Goal: Information Seeking & Learning: Learn about a topic

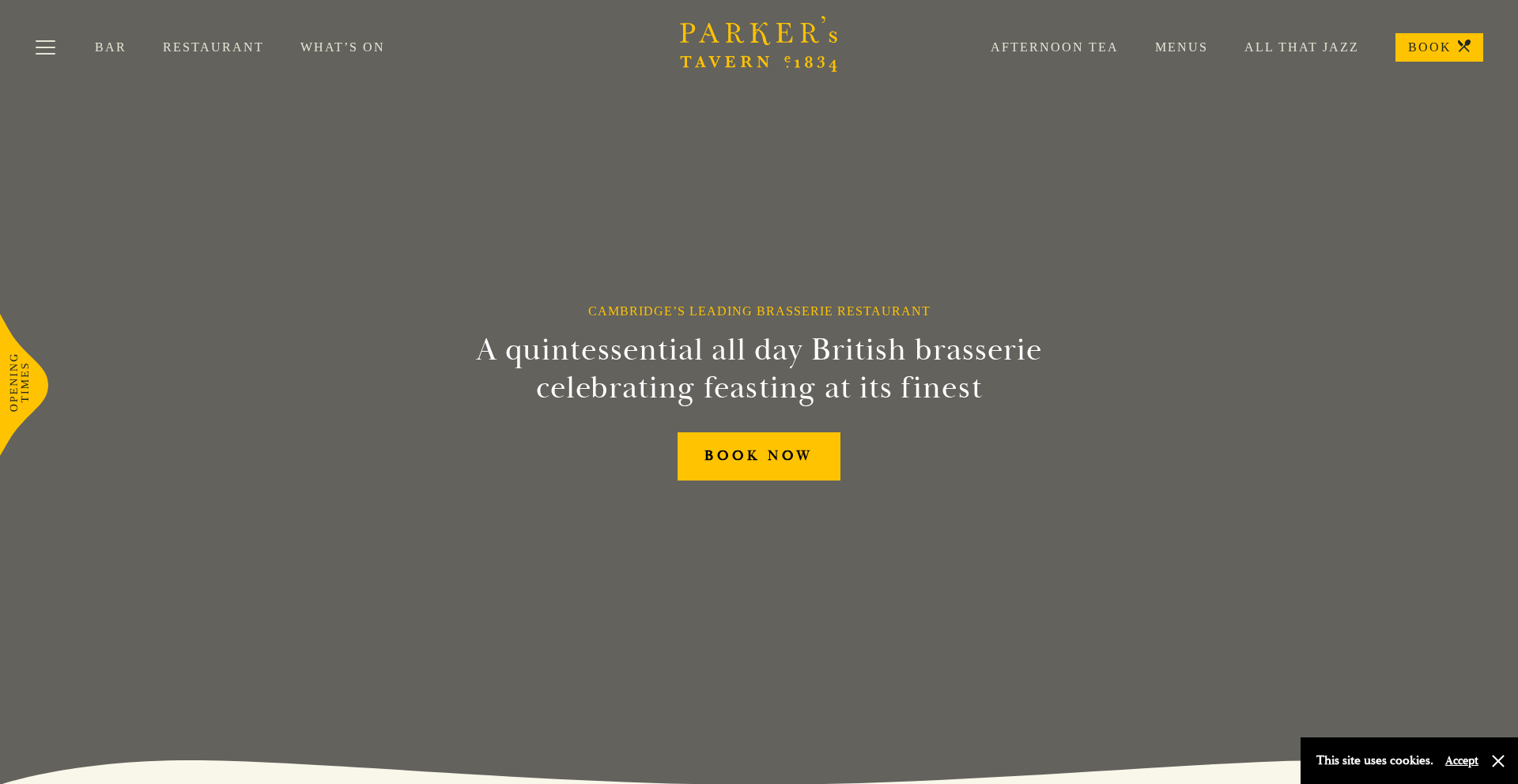
click at [1181, 46] on link "Menus" at bounding box center [1163, 47] width 90 height 16
click at [52, 51] on button "Toggle navigation" at bounding box center [46, 50] width 68 height 68
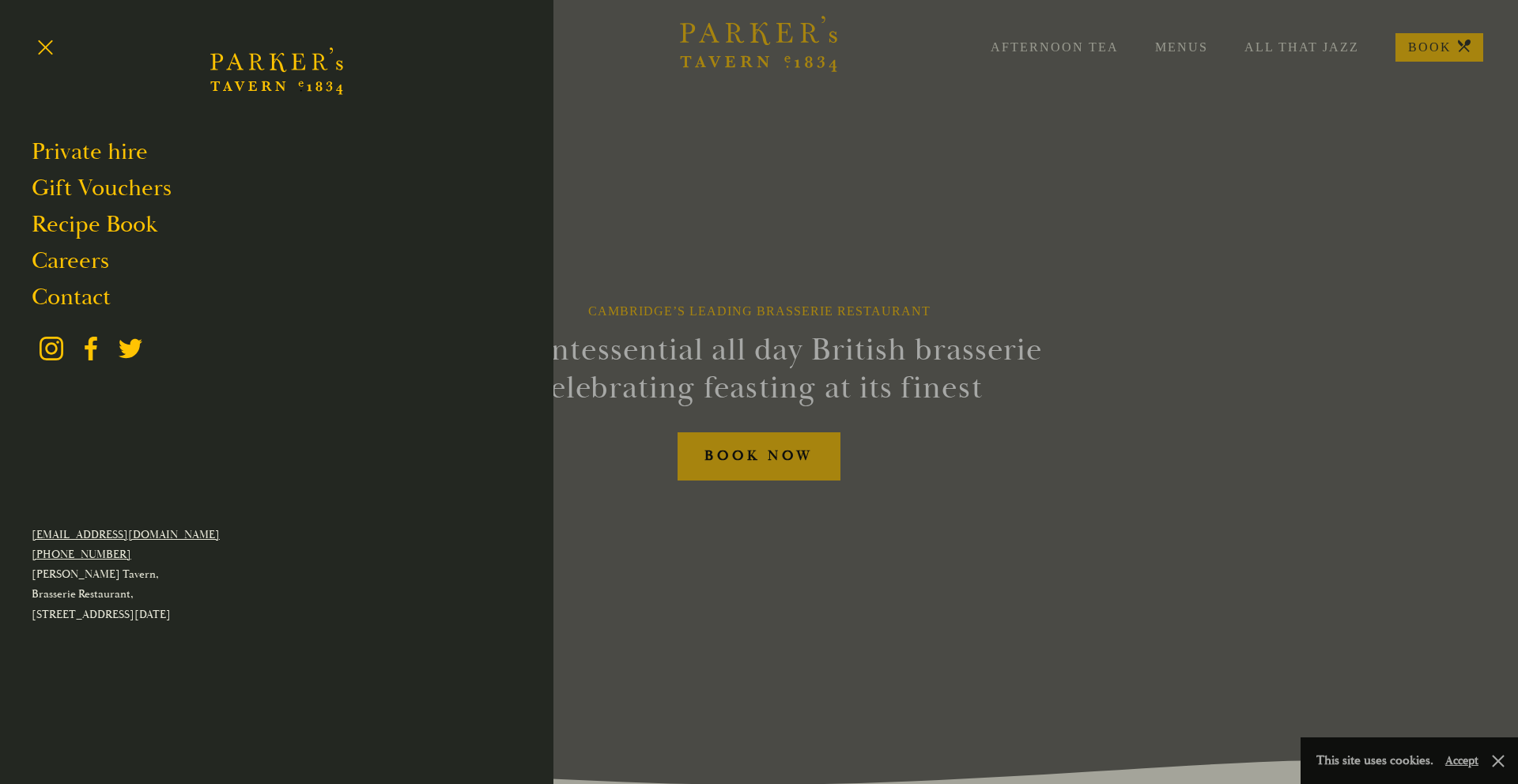
click at [701, 139] on div at bounding box center [759, 392] width 1518 height 784
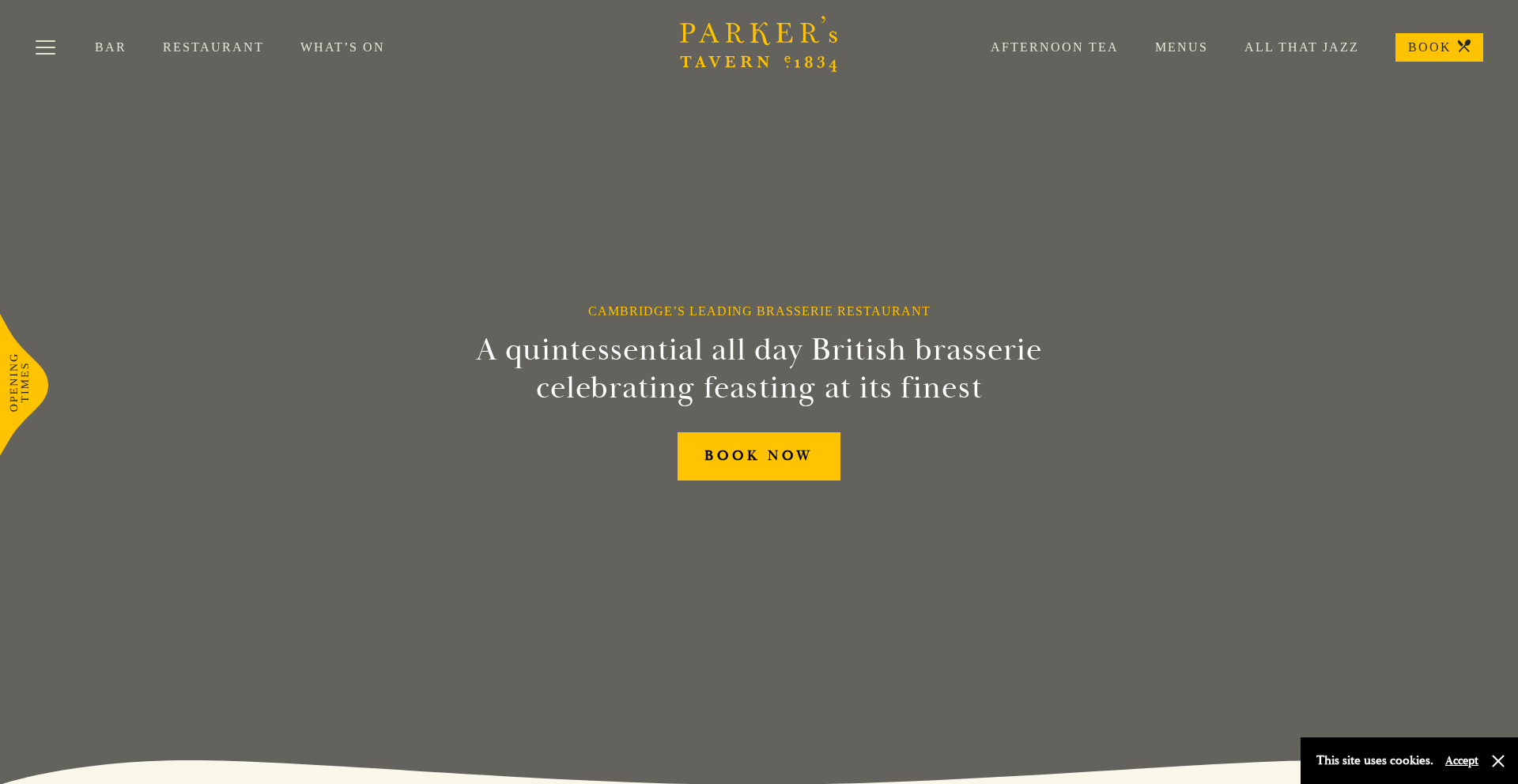
click at [241, 47] on link "Restaurant" at bounding box center [232, 47] width 138 height 16
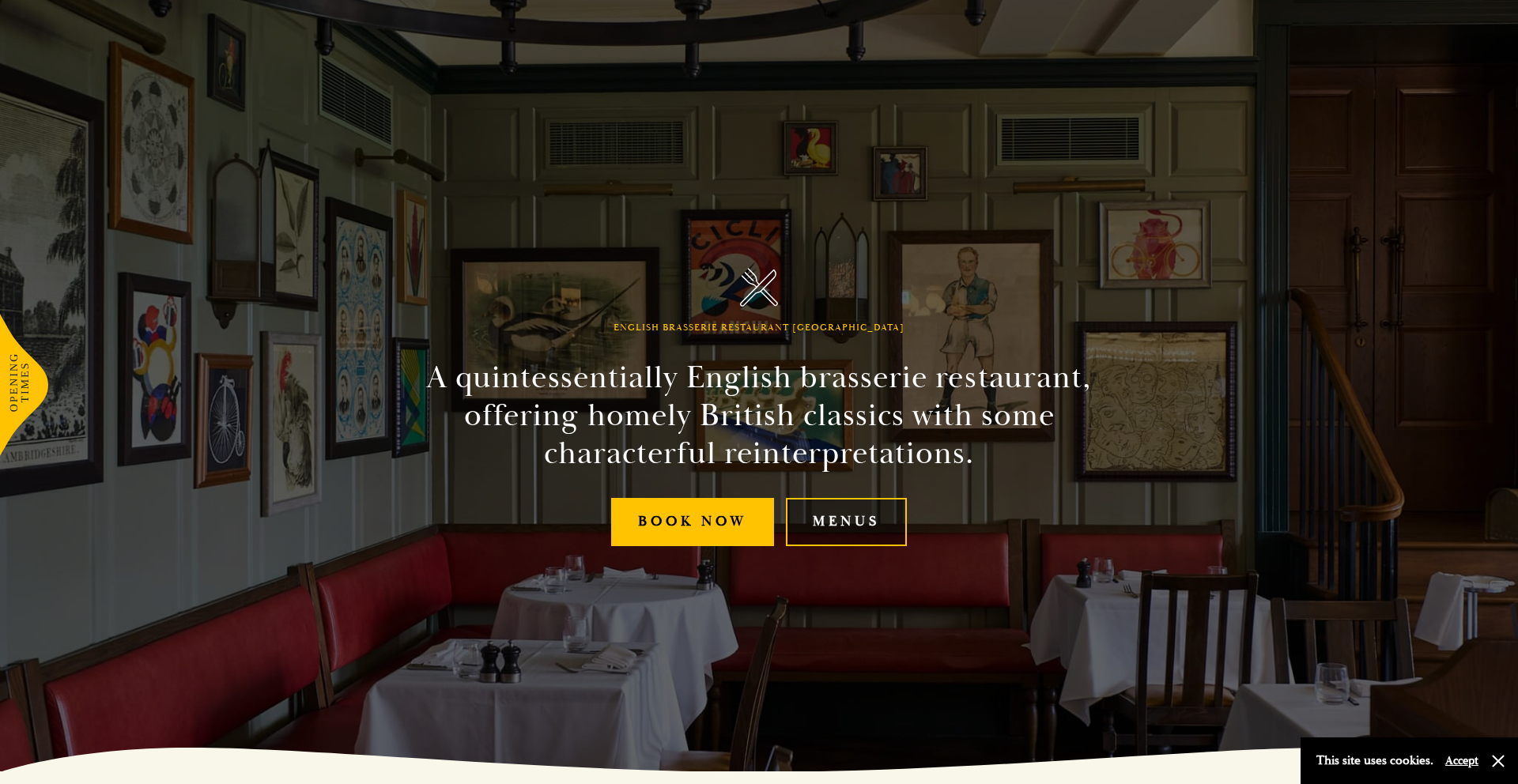
scroll to position [21, 0]
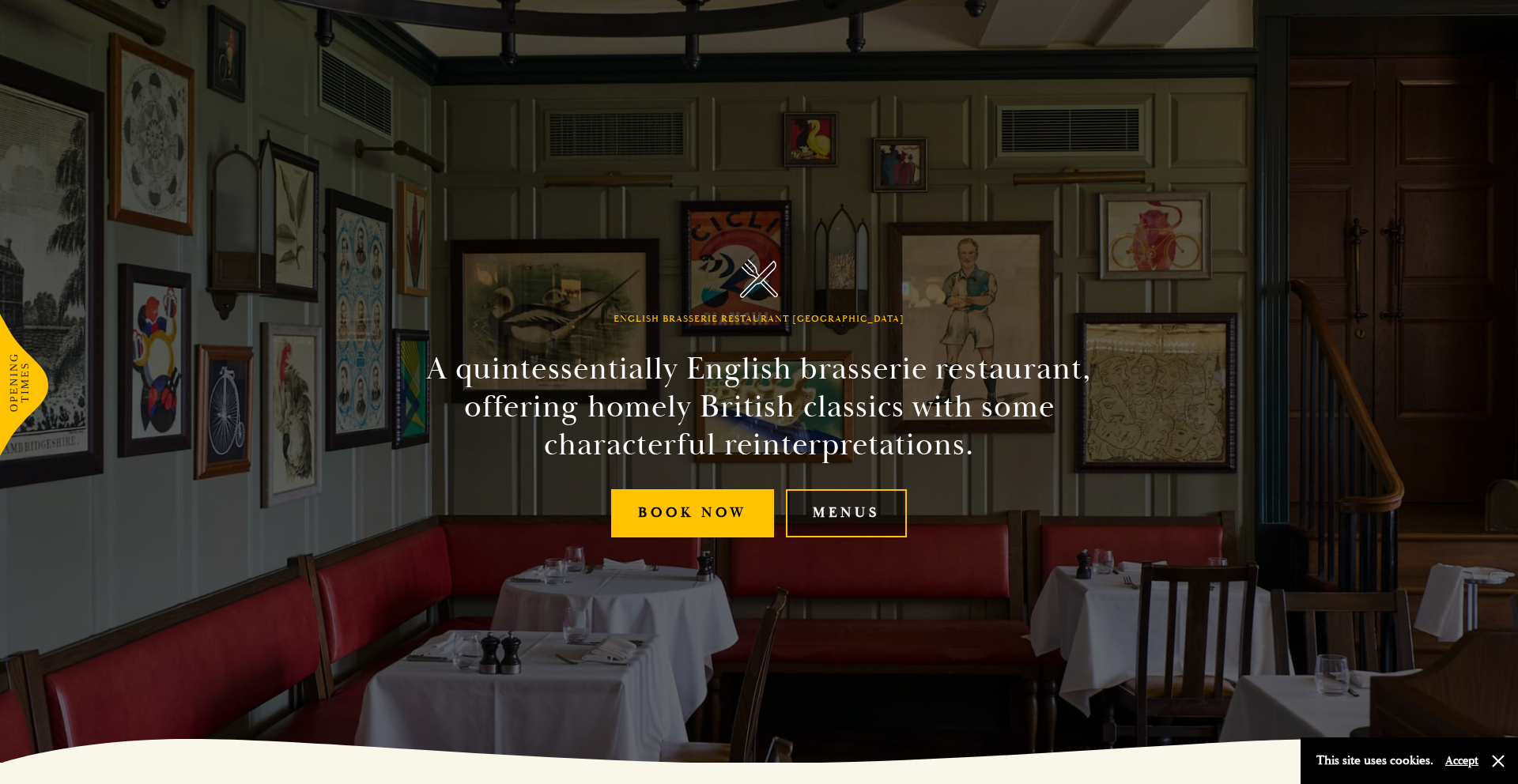
click at [852, 535] on link "Menus" at bounding box center [846, 513] width 121 height 48
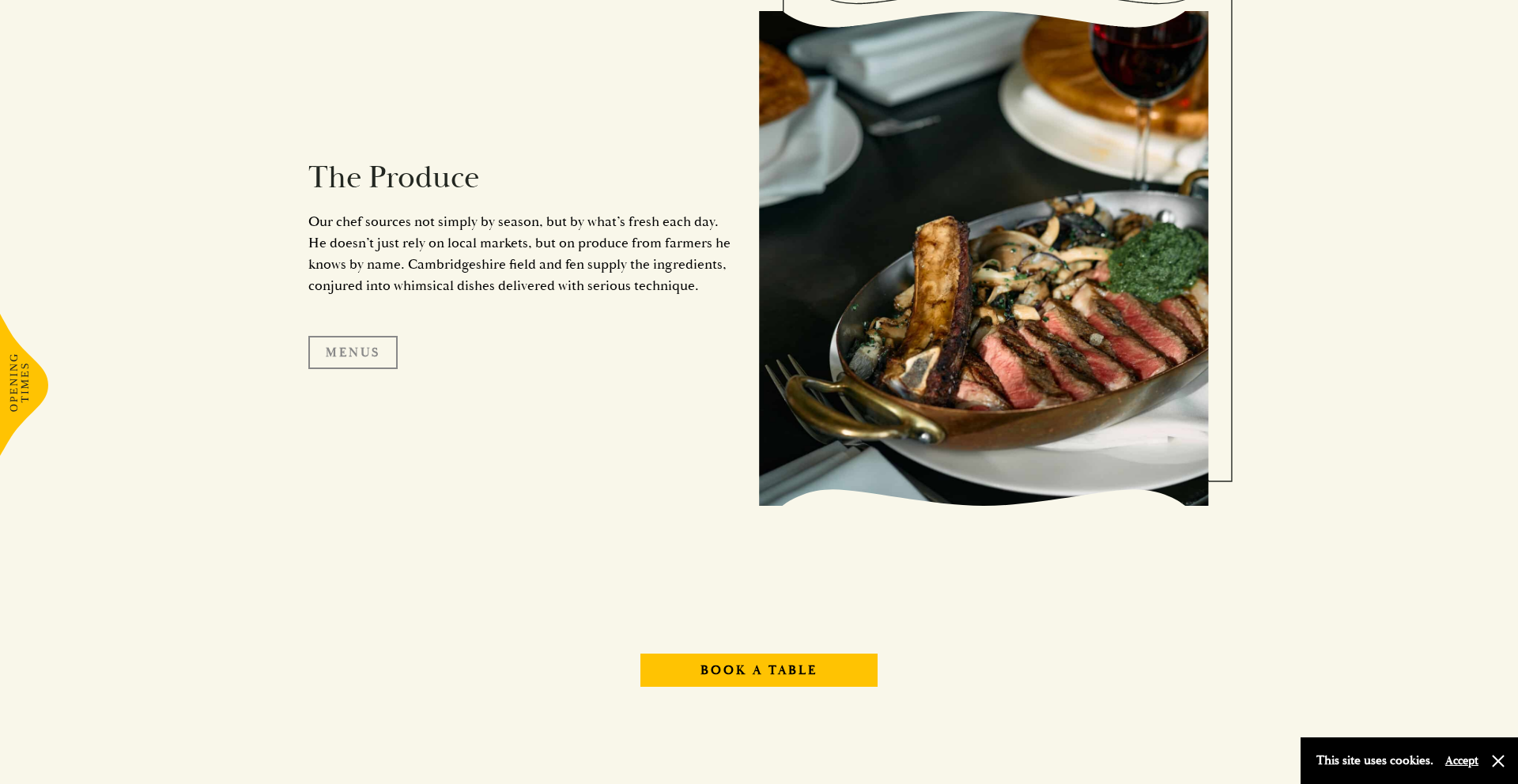
scroll to position [1677, 0]
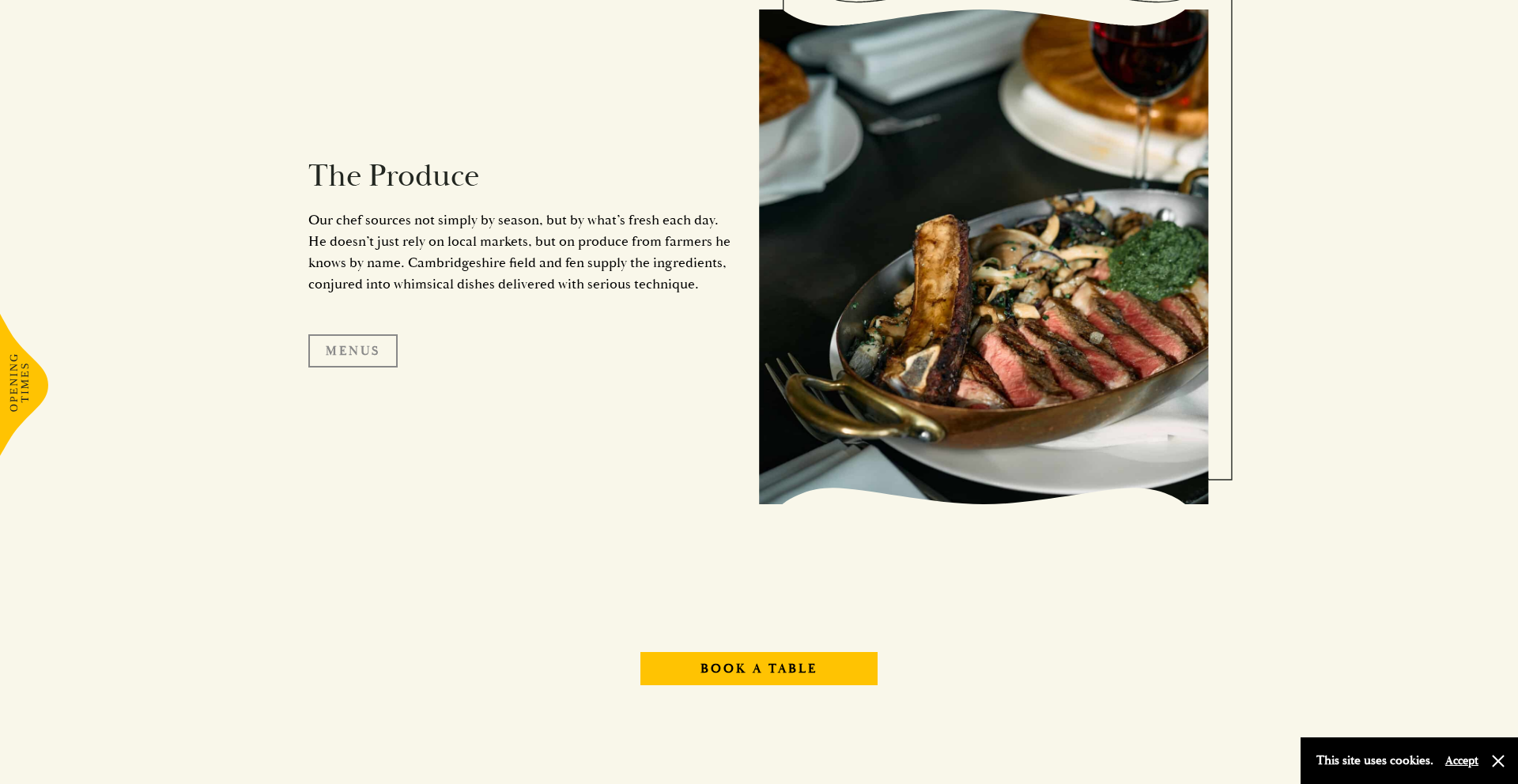
click at [356, 356] on link "Menus" at bounding box center [353, 351] width 90 height 33
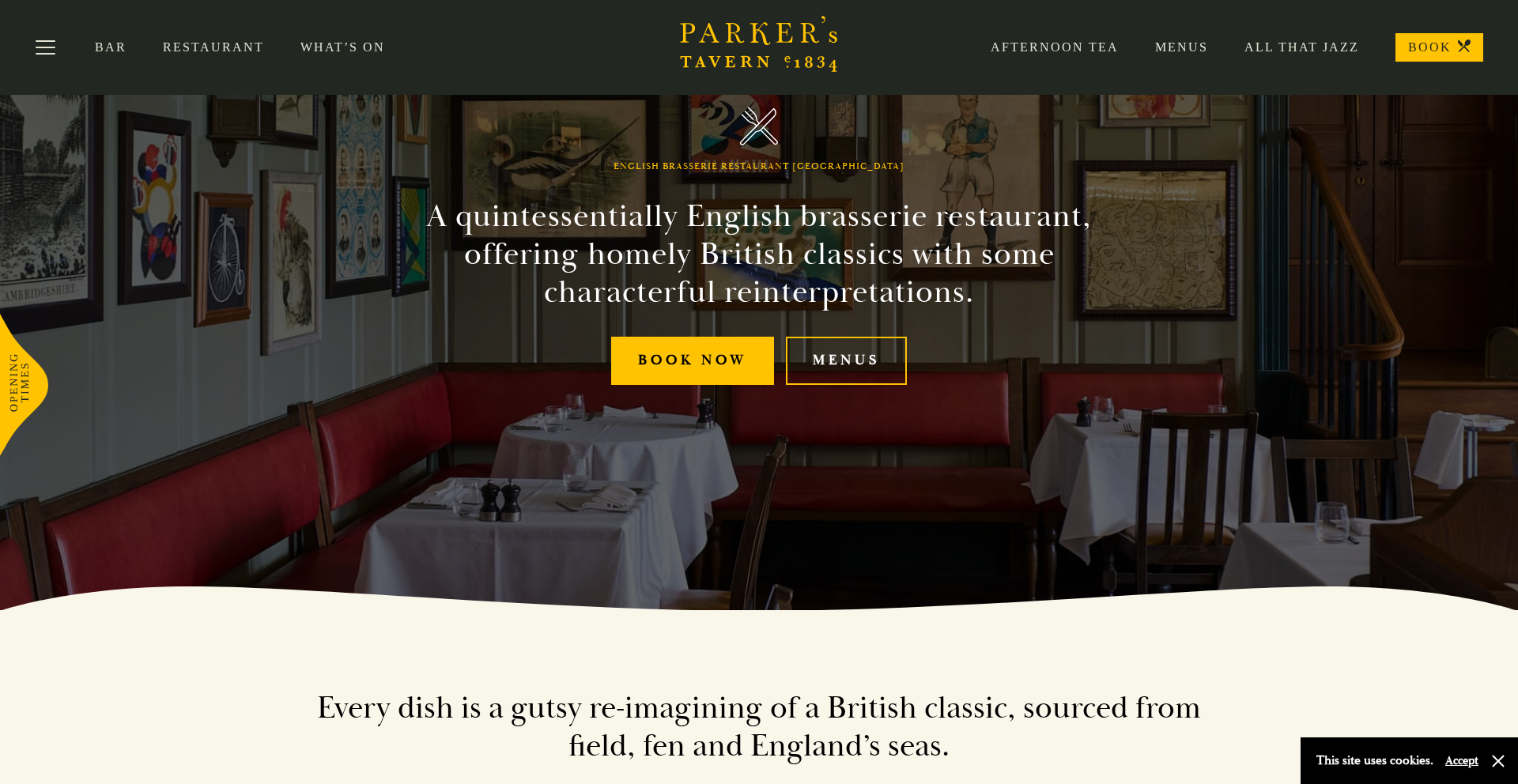
scroll to position [0, 0]
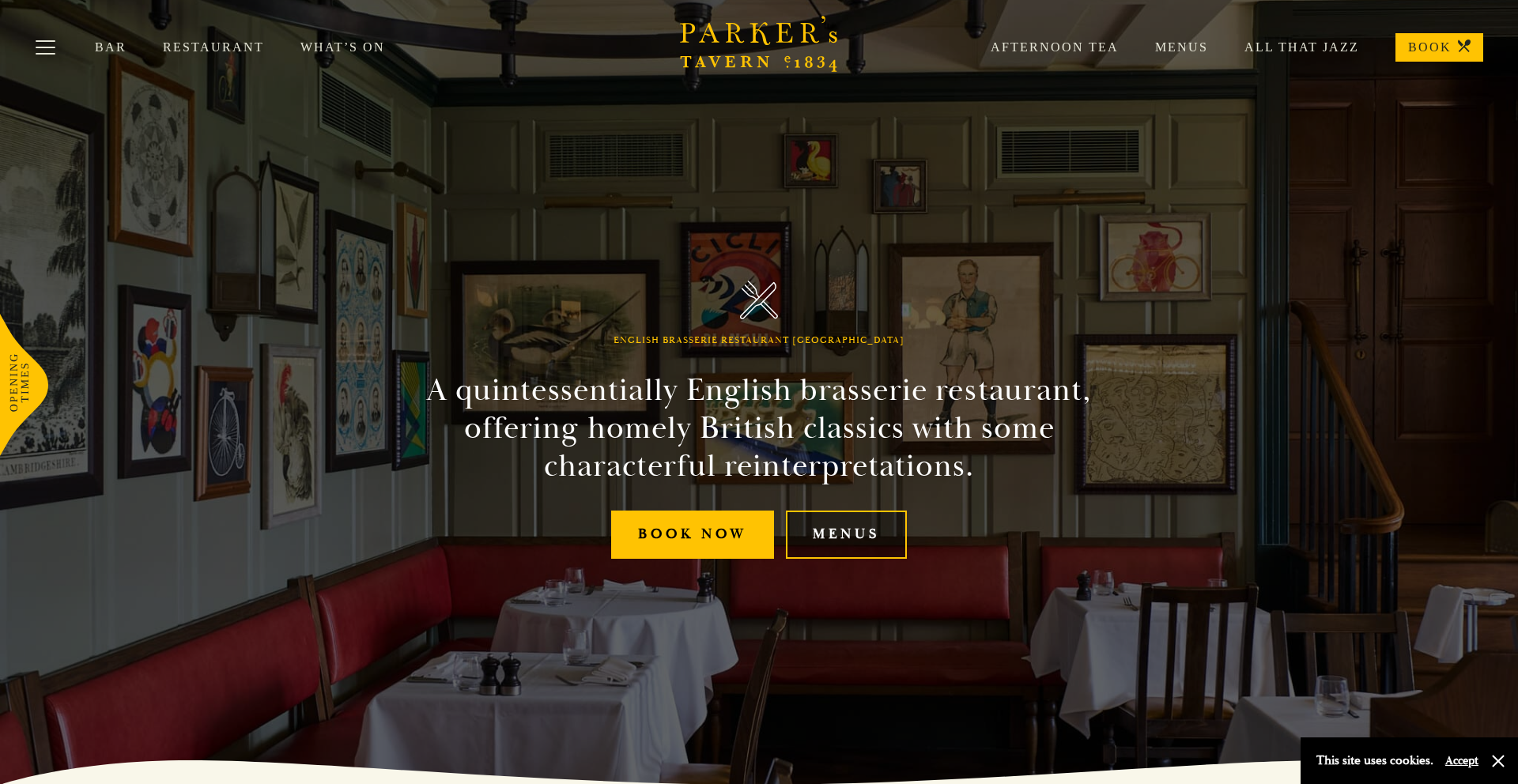
click at [840, 532] on link "Menus" at bounding box center [846, 535] width 121 height 48
click at [1185, 49] on link "Menus" at bounding box center [1163, 47] width 90 height 16
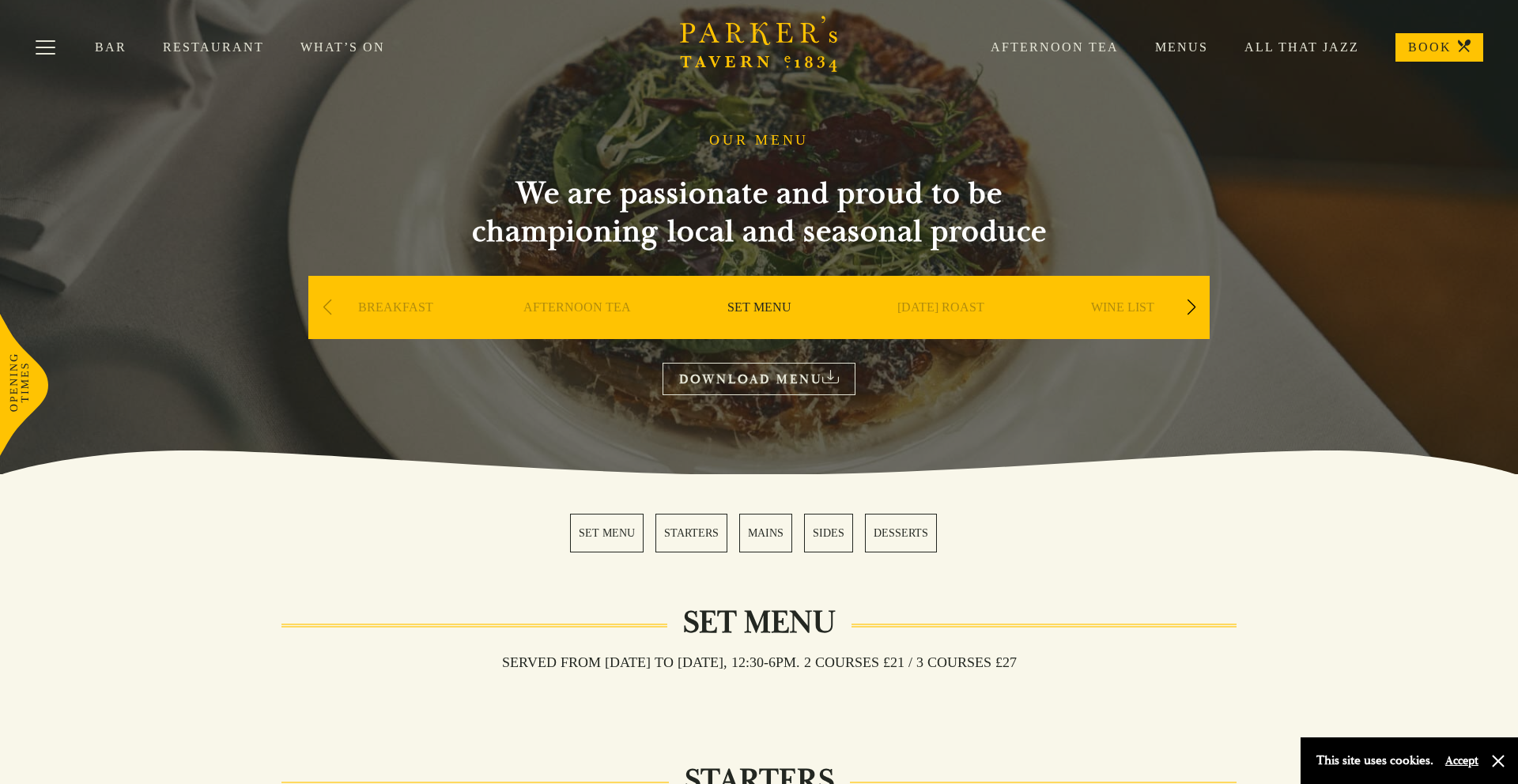
click at [1192, 306] on div "Next slide" at bounding box center [1191, 308] width 21 height 35
click at [940, 306] on link "A LA CARTE" at bounding box center [941, 331] width 74 height 63
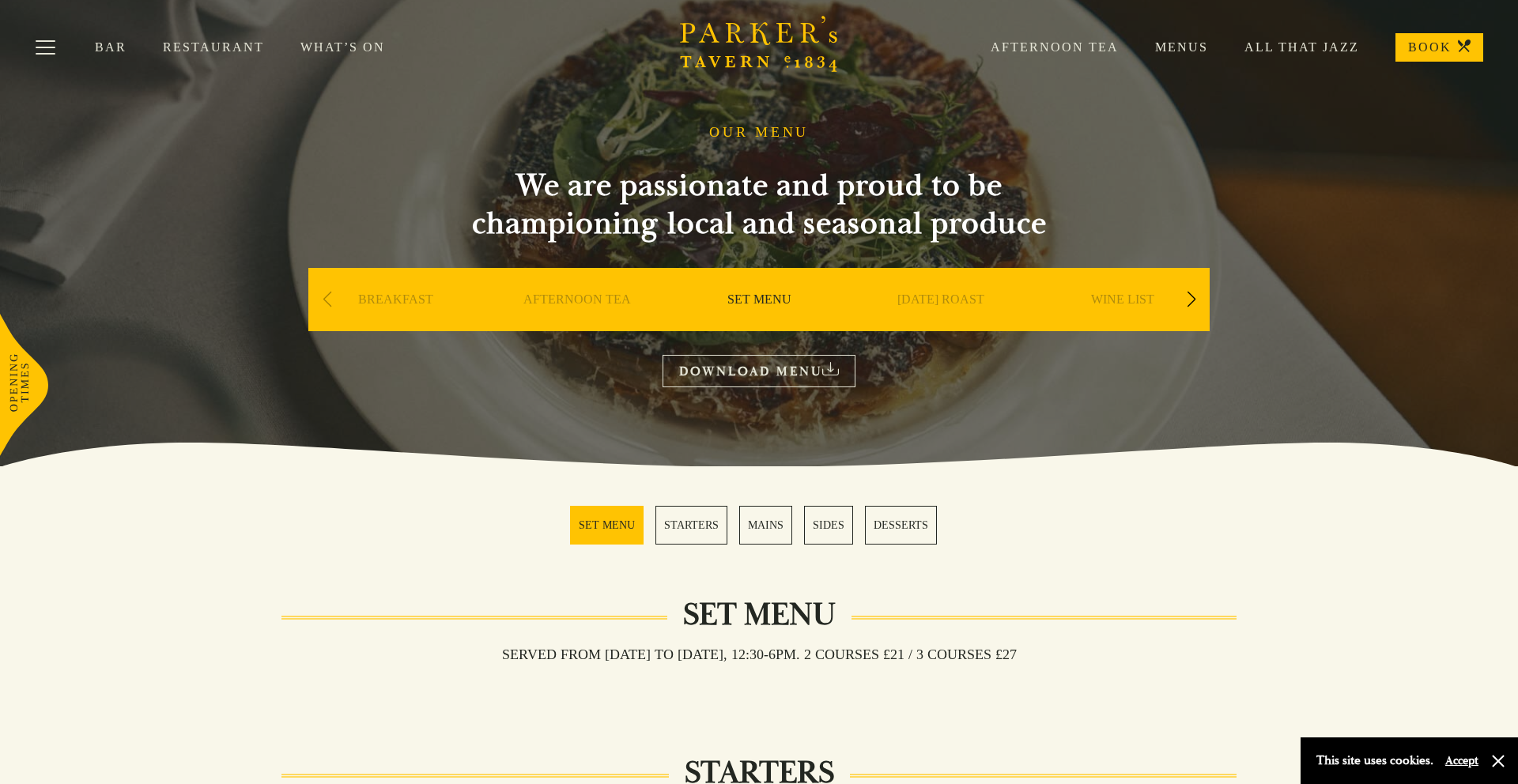
scroll to position [9, 0]
